Goal: Check status: Check status

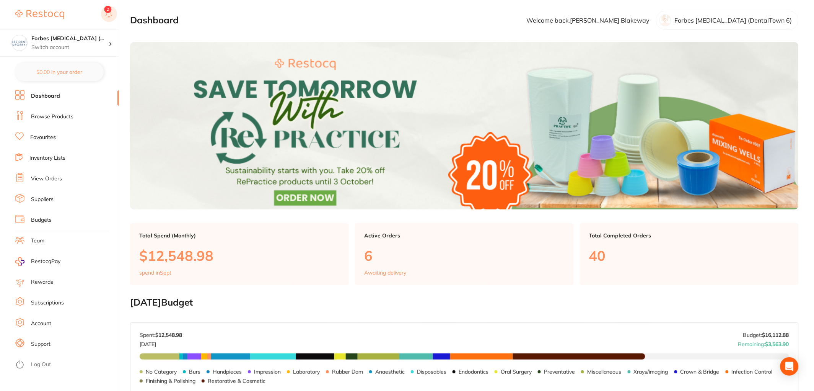
click at [109, 16] on icon at bounding box center [109, 16] width 2 height 1
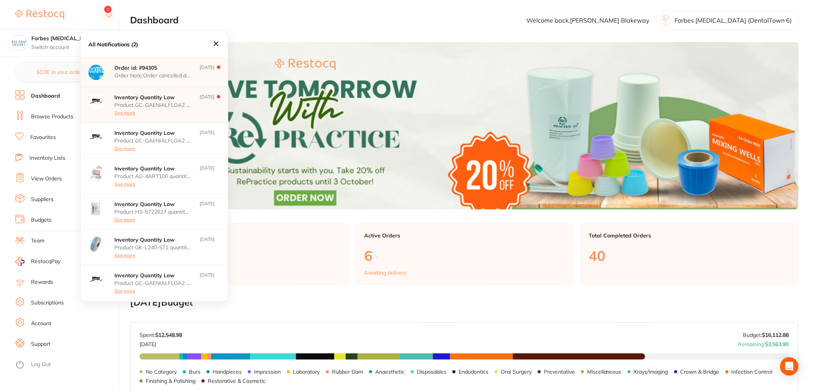
click at [166, 75] on p "Order Note: Order cancelled due to update" at bounding box center [152, 75] width 77 height 6
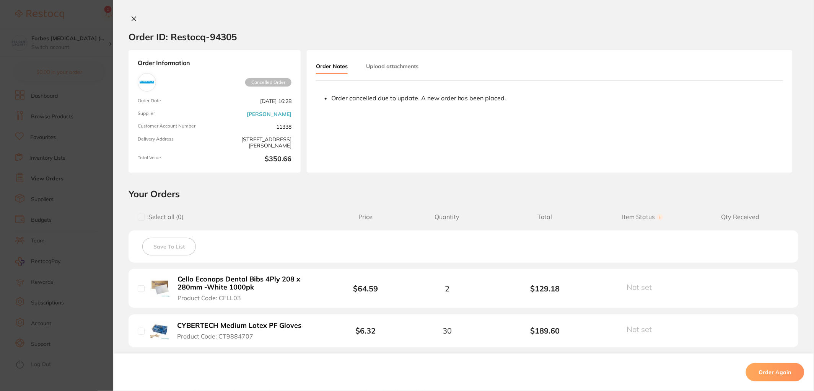
click at [75, 155] on section "Order ID: Restocq- 94305 Order Information Cancelled Order Order Date [DATE] 16…" at bounding box center [407, 195] width 814 height 391
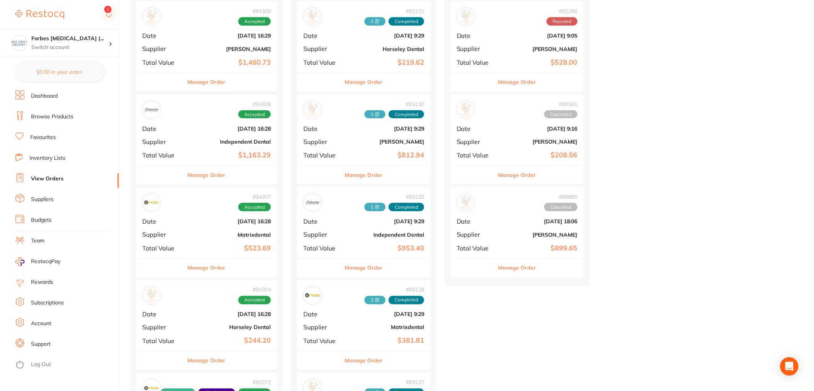
click at [51, 179] on link "View Orders" at bounding box center [47, 179] width 33 height 8
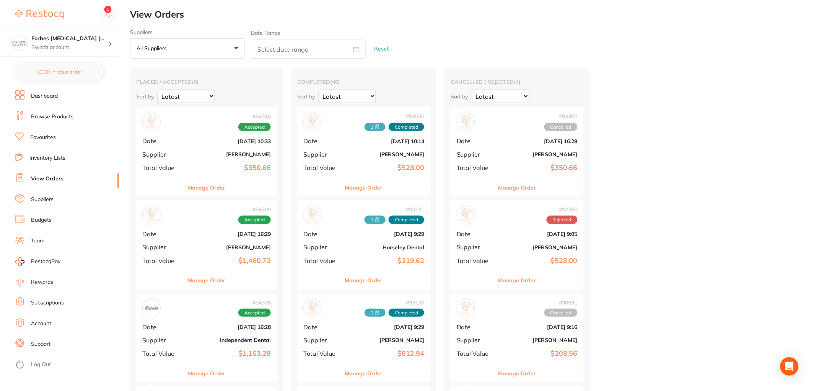
scroll to position [198, 0]
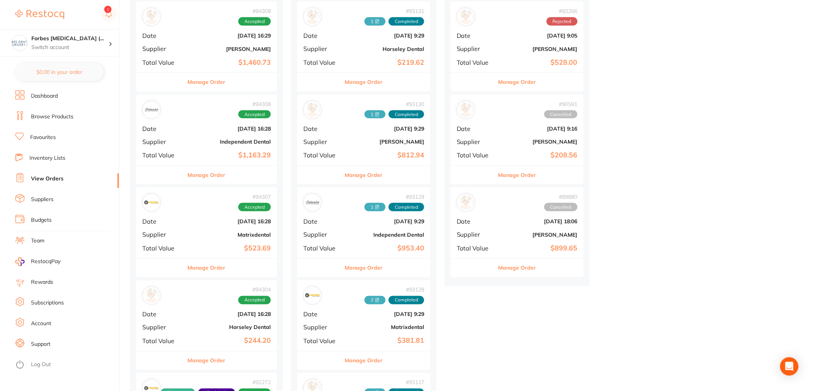
click at [193, 150] on div "# 94308 Accepted Date [DATE] 16:28 Supplier Independent Dental Total Value $1,1…" at bounding box center [206, 130] width 141 height 71
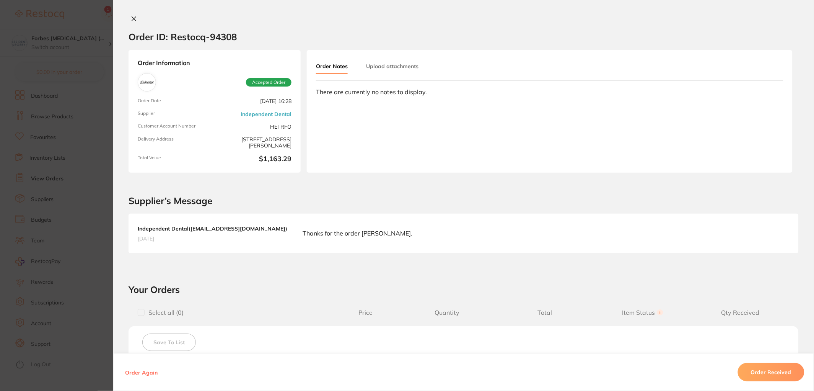
scroll to position [397, 0]
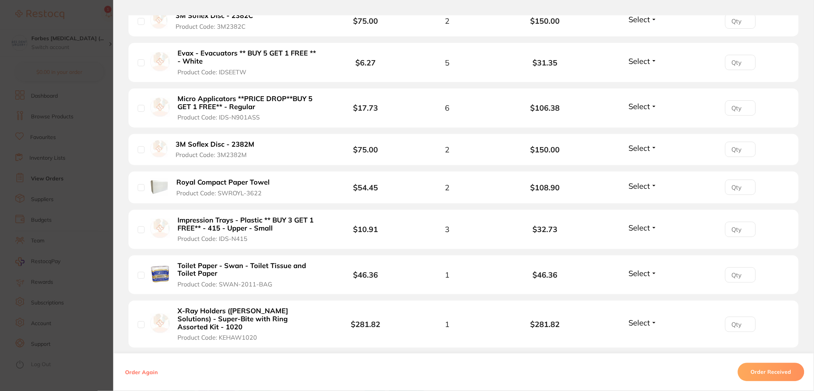
click at [99, 144] on section "Order ID: Restocq- 94308 Order Information Accepted Order Order Date [DATE] 16:…" at bounding box center [407, 195] width 814 height 391
